Goal: Find specific page/section: Find specific page/section

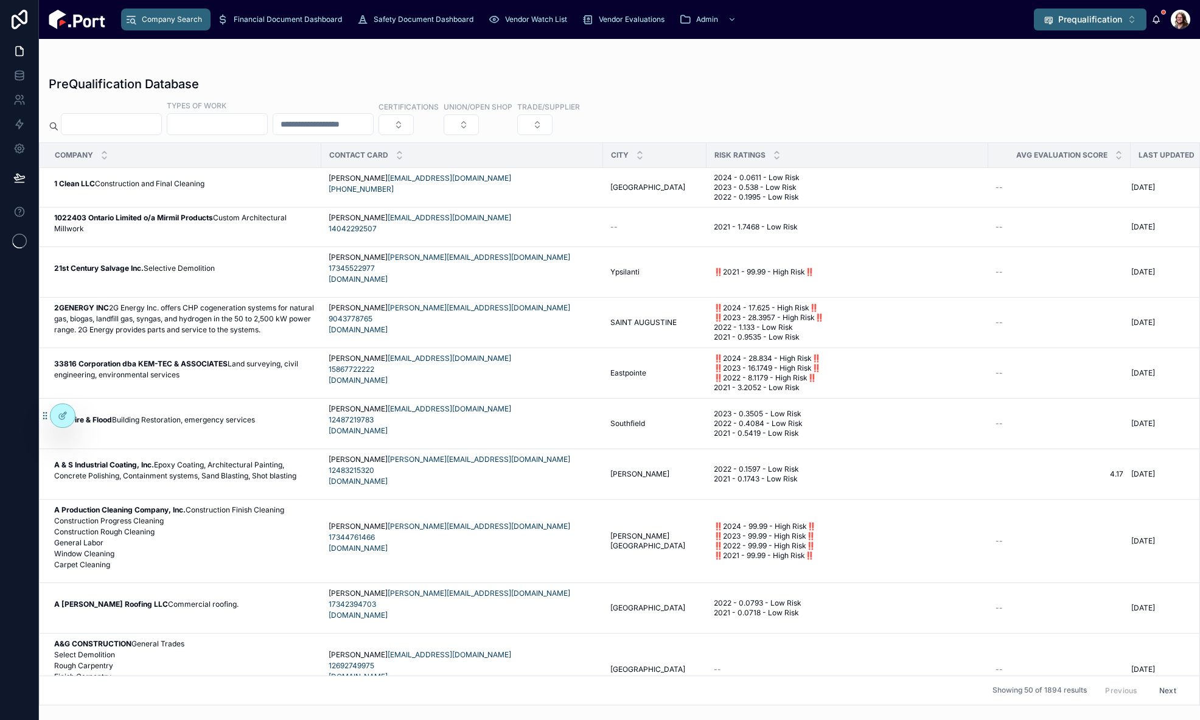
click at [1081, 23] on span "Prequalification" at bounding box center [1090, 19] width 64 height 12
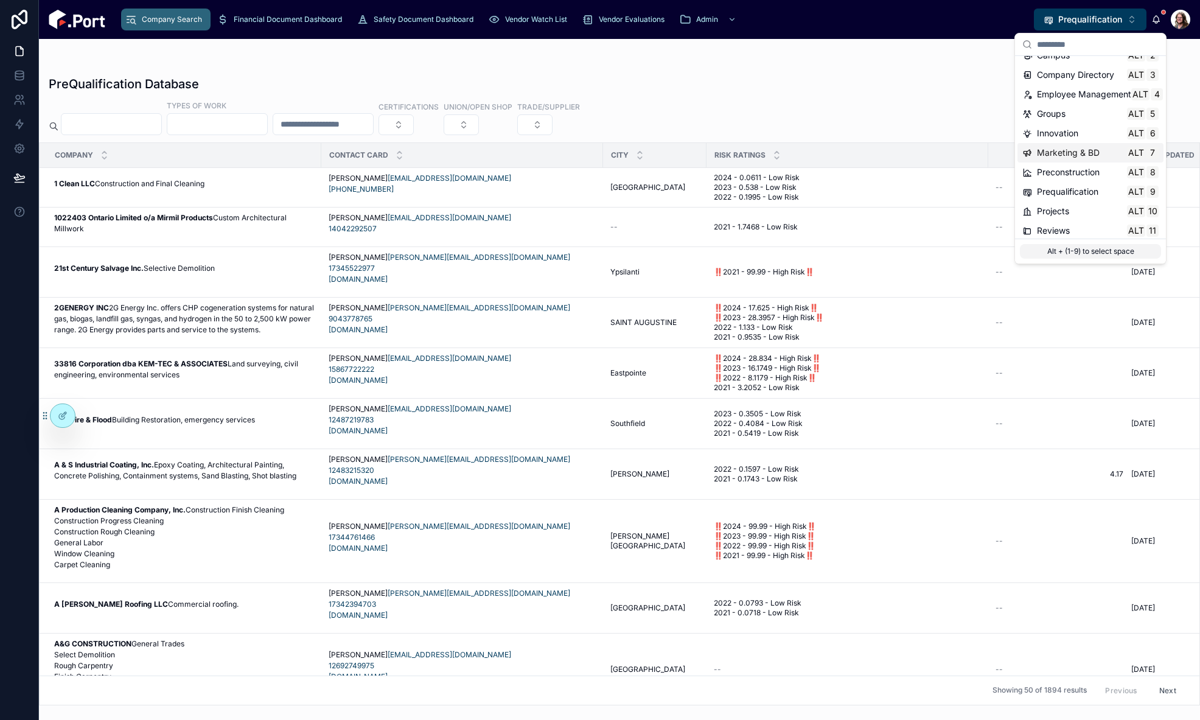
scroll to position [61, 0]
click at [1062, 146] on span "Preconstruction" at bounding box center [1068, 144] width 63 height 12
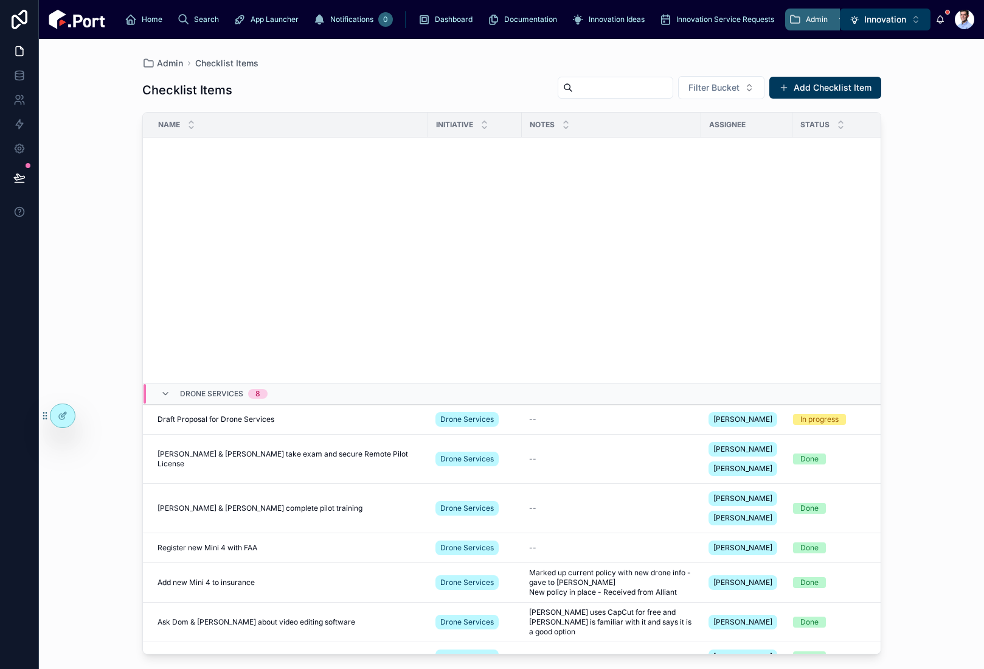
scroll to position [624, 0]
